Goal: Task Accomplishment & Management: Manage account settings

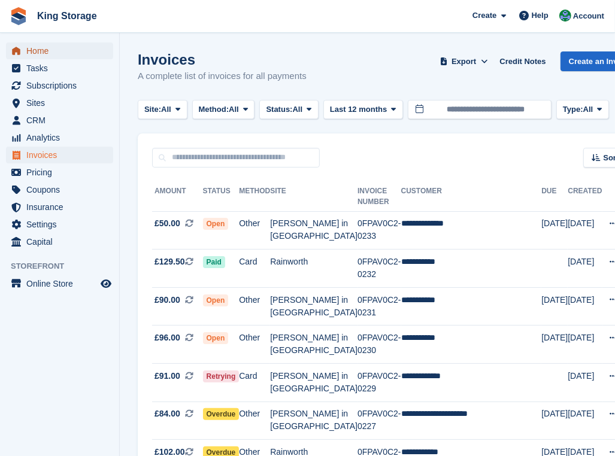
click at [30, 48] on span "Home" at bounding box center [62, 50] width 72 height 17
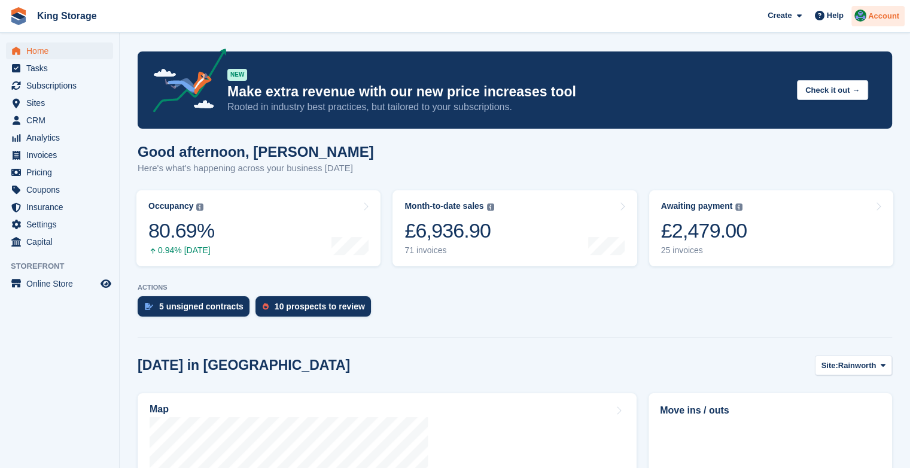
click at [614, 19] on span "Account" at bounding box center [883, 16] width 31 height 12
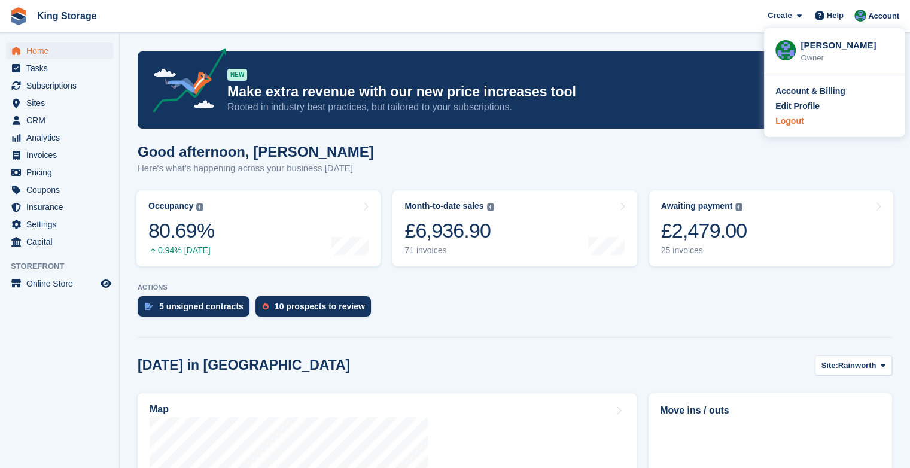
click at [614, 123] on div "Logout" at bounding box center [789, 121] width 28 height 13
